Goal: Task Accomplishment & Management: Manage account settings

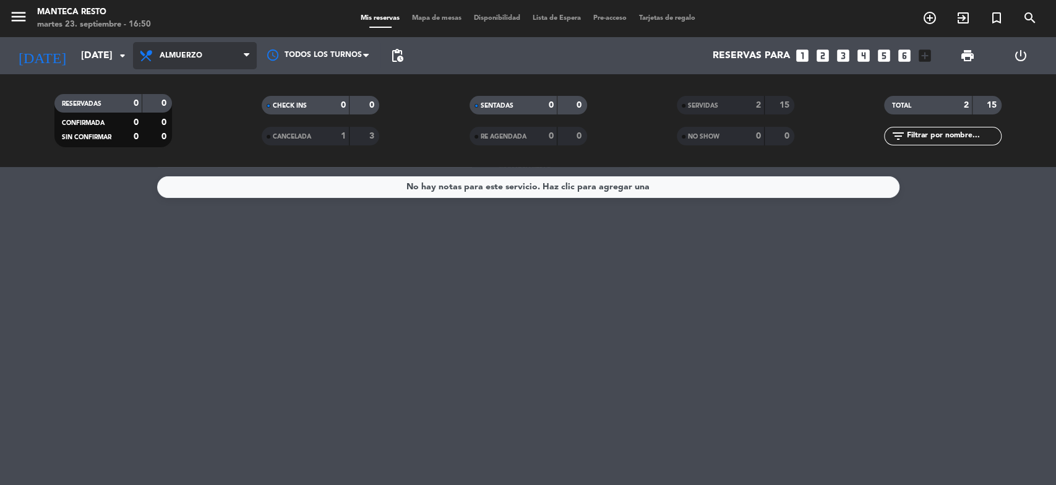
click at [220, 56] on span "Almuerzo" at bounding box center [195, 55] width 124 height 27
click at [217, 144] on div "menu Manteca Resto [DATE] 23. septiembre - 16:50 Mis reservas Mapa de mesas Dis…" at bounding box center [528, 83] width 1056 height 167
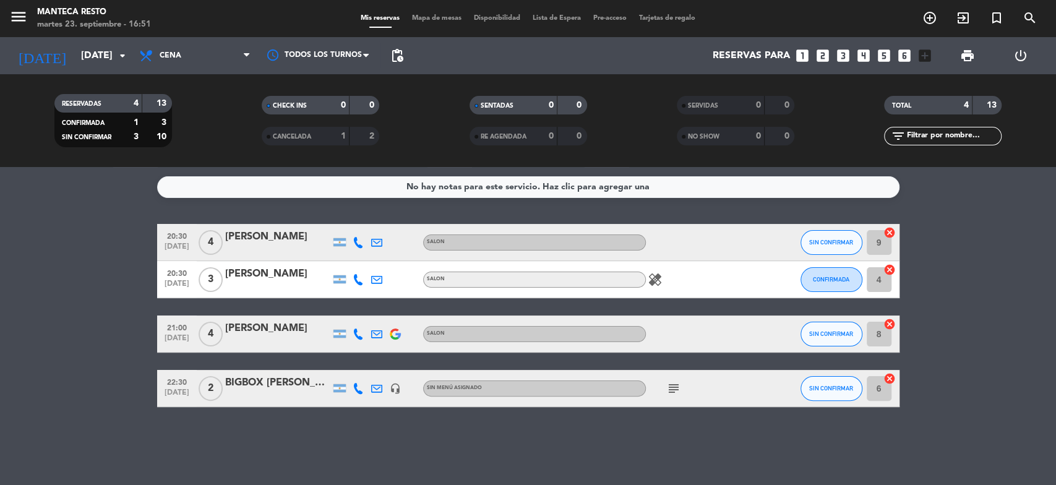
click at [658, 283] on icon "healing" at bounding box center [655, 279] width 15 height 15
click at [673, 389] on icon "subject" at bounding box center [673, 388] width 15 height 15
click at [359, 244] on icon at bounding box center [358, 242] width 11 height 11
click at [347, 224] on span "Copiar" at bounding box center [349, 221] width 26 height 13
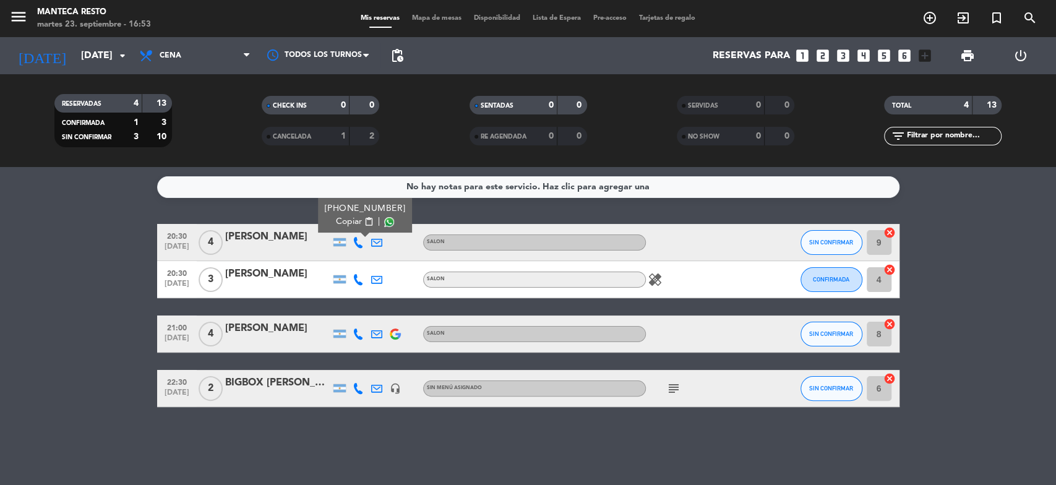
click at [359, 335] on icon at bounding box center [358, 334] width 11 height 11
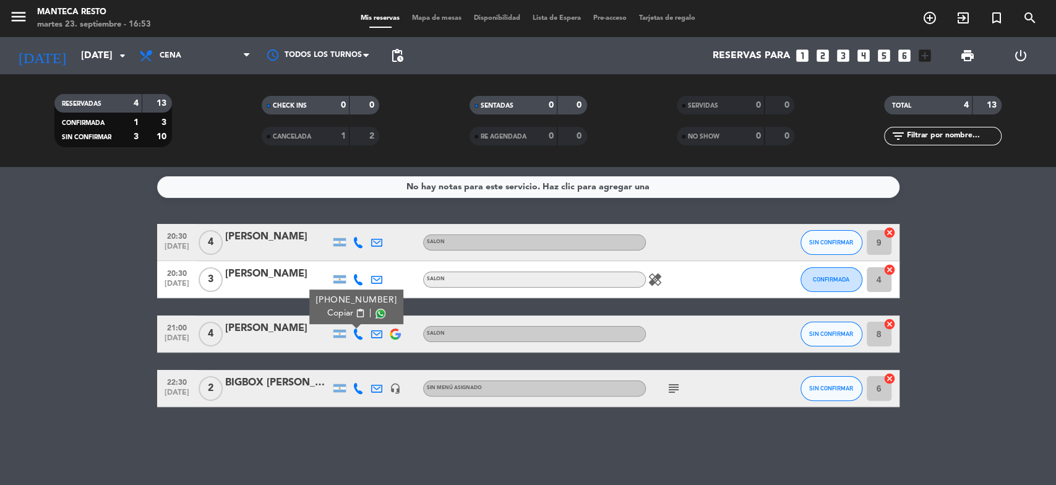
click at [343, 317] on span "Copiar" at bounding box center [340, 313] width 26 height 13
click at [358, 392] on icon at bounding box center [358, 388] width 11 height 11
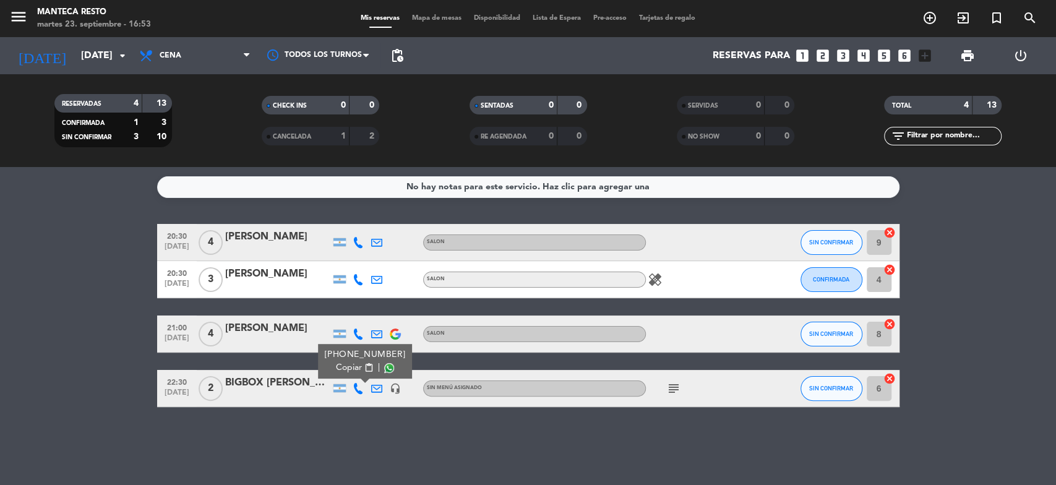
click at [351, 367] on span "Copiar" at bounding box center [349, 367] width 26 height 13
click at [361, 244] on icon at bounding box center [358, 242] width 11 height 11
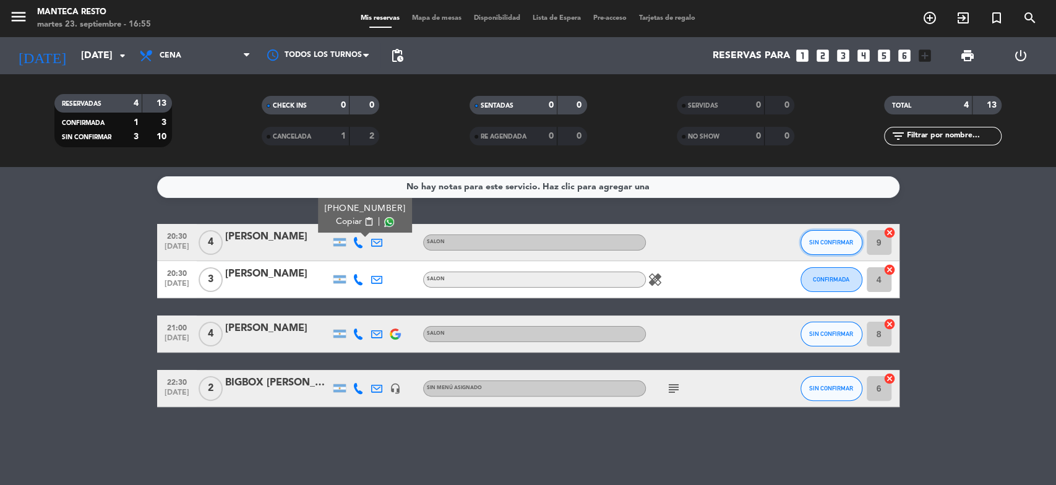
click at [826, 233] on button "SIN CONFIRMAR" at bounding box center [832, 242] width 62 height 25
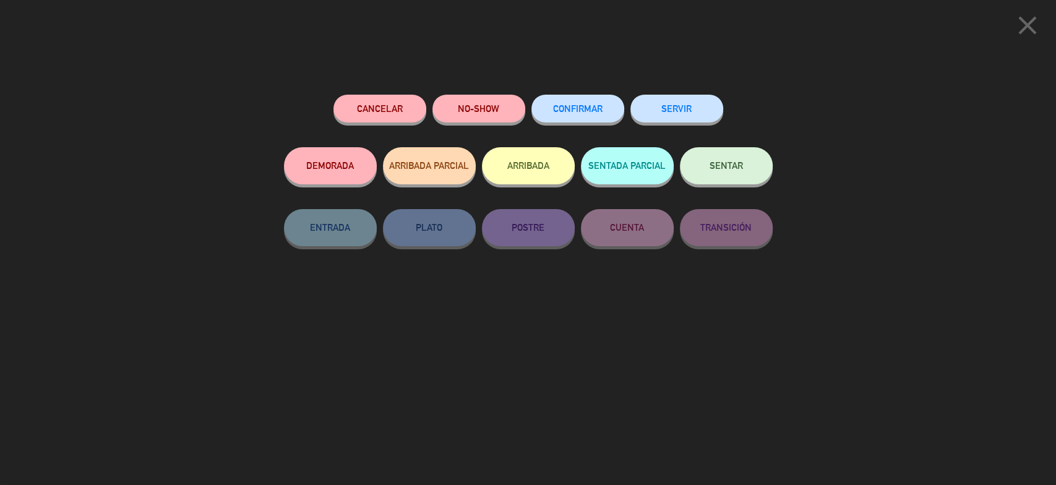
click at [577, 103] on button "CONFIRMAR" at bounding box center [577, 109] width 93 height 28
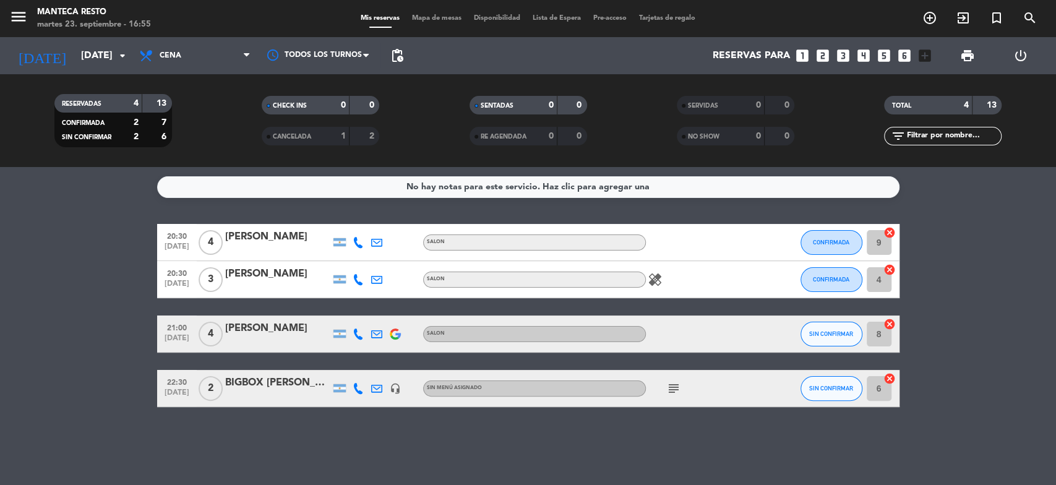
click at [356, 335] on icon at bounding box center [358, 334] width 11 height 11
click at [356, 383] on icon at bounding box center [358, 388] width 11 height 11
click at [838, 389] on span "SIN CONFIRMAR" at bounding box center [831, 388] width 44 height 7
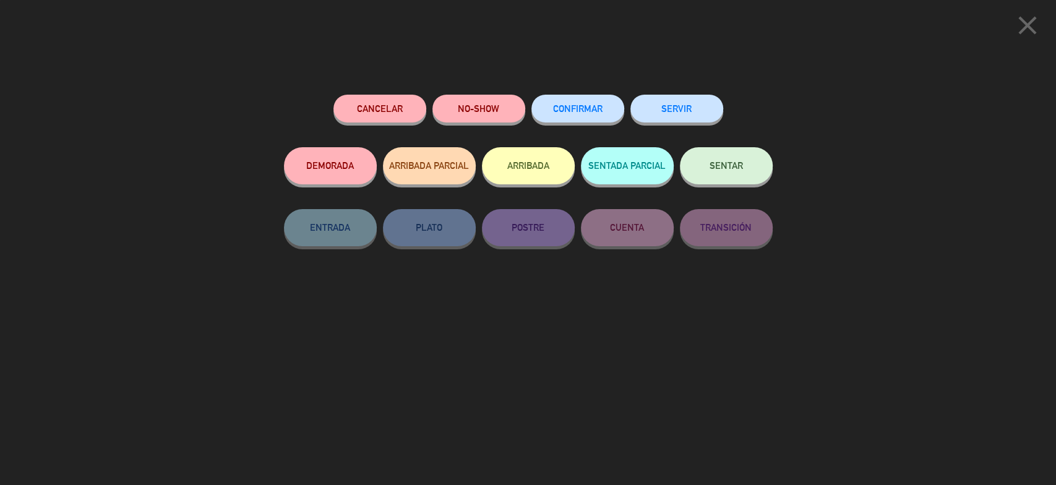
click at [585, 104] on button "CONFIRMAR" at bounding box center [577, 109] width 93 height 28
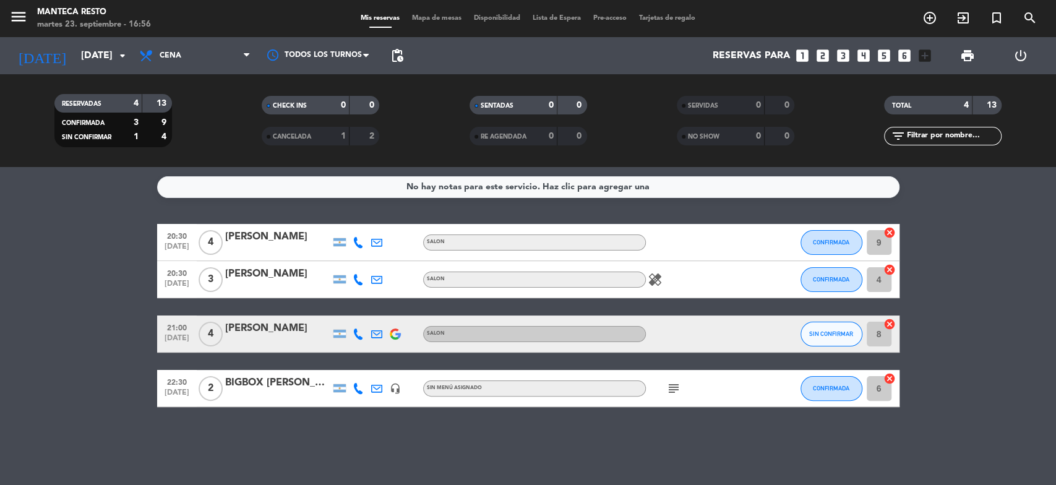
click at [671, 386] on icon "subject" at bounding box center [673, 388] width 15 height 15
click at [354, 333] on icon at bounding box center [358, 334] width 11 height 11
click at [672, 389] on icon "subject" at bounding box center [673, 388] width 15 height 15
click at [622, 134] on filter-checkbox "RE AGENDADA 0 0" at bounding box center [527, 136] width 207 height 19
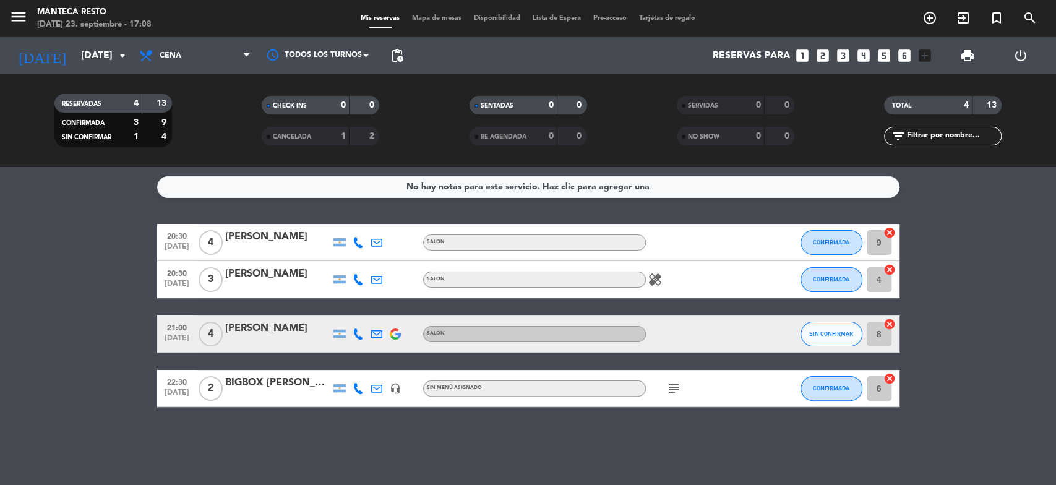
click at [675, 382] on icon "subject" at bounding box center [673, 388] width 15 height 15
click at [710, 322] on div at bounding box center [701, 334] width 111 height 37
click at [276, 390] on div "BIGBOX [PERSON_NAME]" at bounding box center [277, 383] width 105 height 16
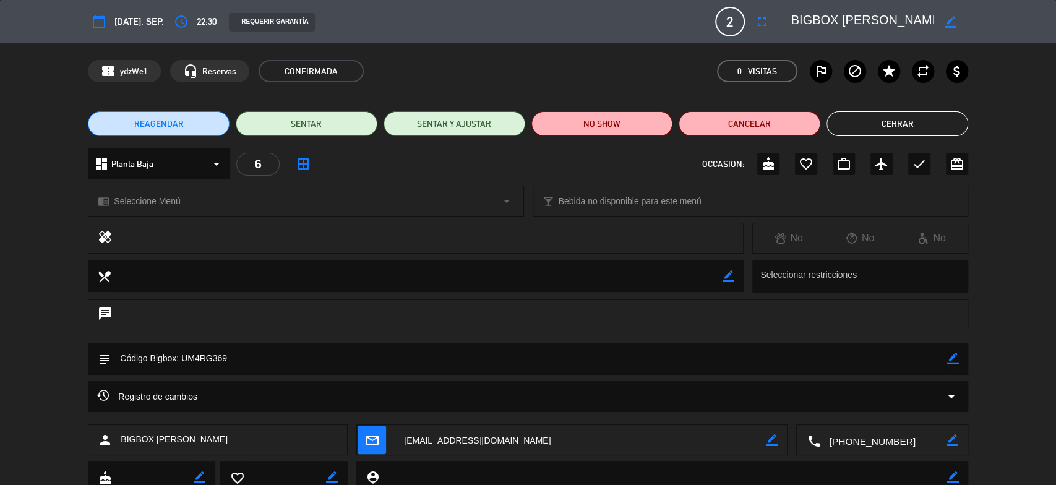
click at [919, 119] on button "Cerrar" at bounding box center [898, 123] width 142 height 25
